Goal: Information Seeking & Learning: Learn about a topic

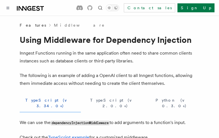
click at [39, 100] on button "TypeScript (v 3.34.0+)" at bounding box center [50, 103] width 61 height 18
click at [85, 100] on button "TypeScript (v 2.0.0+)" at bounding box center [115, 103] width 60 height 18
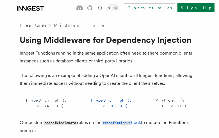
click at [150, 100] on button "Python (v 0.3.0+)" at bounding box center [175, 103] width 50 height 18
